Goal: Information Seeking & Learning: Learn about a topic

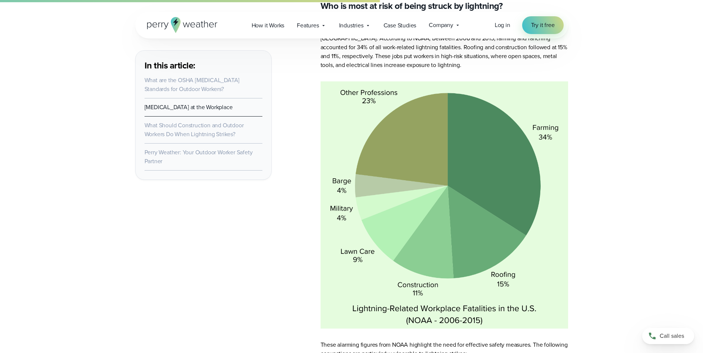
scroll to position [1673, 0]
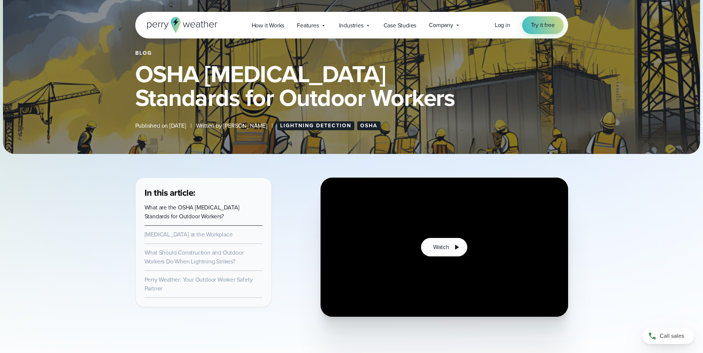
scroll to position [111, 0]
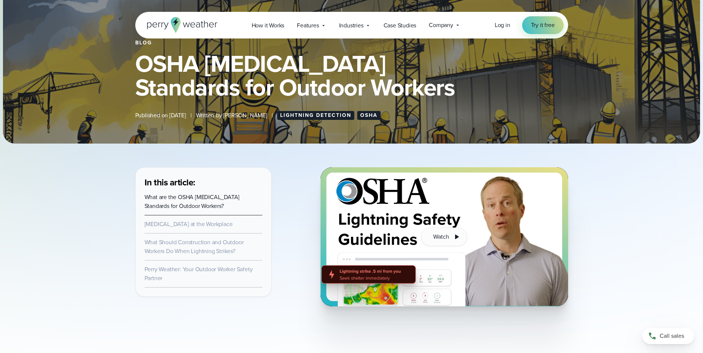
click at [201, 224] on link "[MEDICAL_DATA] at the Workplace" at bounding box center [188, 224] width 88 height 9
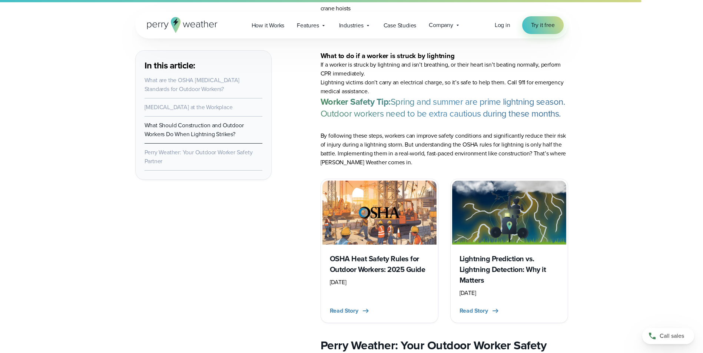
scroll to position [3586, 0]
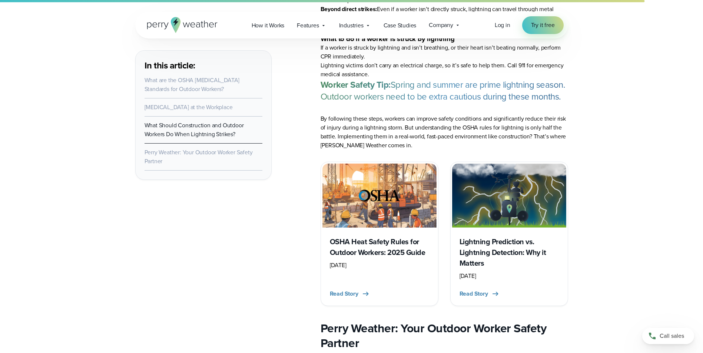
click at [381, 258] on h3 "OSHA Heat Safety Rules for Outdoor Workers: 2025 Guide" at bounding box center [379, 247] width 99 height 21
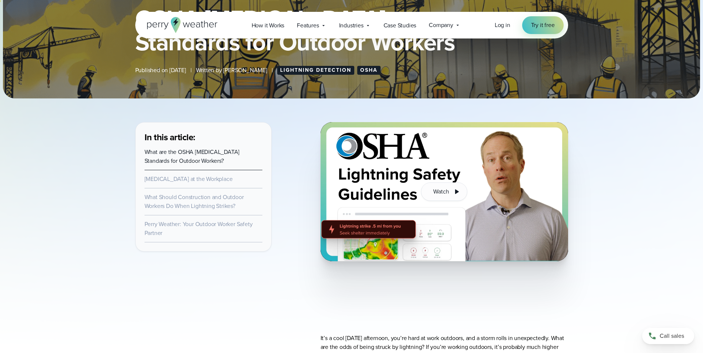
scroll to position [74, 0]
